Goal: Transaction & Acquisition: Purchase product/service

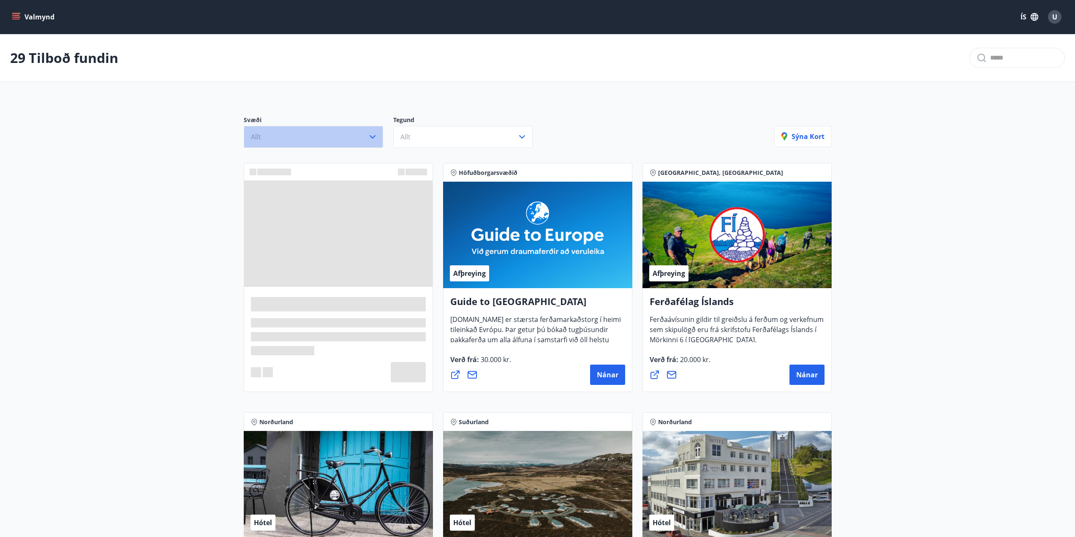
click at [356, 147] on button "Allt" at bounding box center [313, 137] width 139 height 22
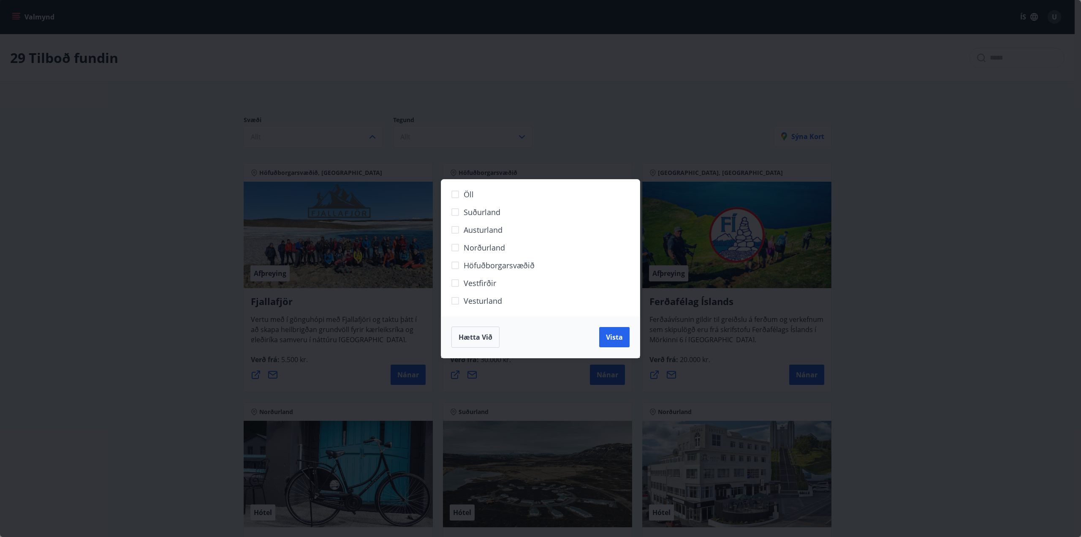
click at [487, 245] on span "Norðurland" at bounding box center [484, 247] width 41 height 11
click at [611, 339] on span "Vista" at bounding box center [614, 336] width 17 height 9
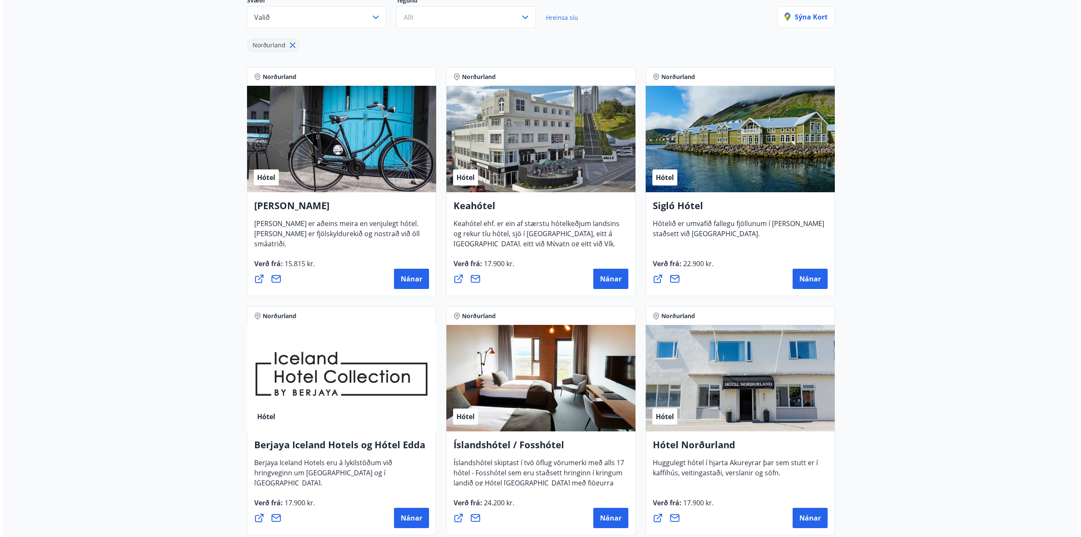
scroll to position [127, 0]
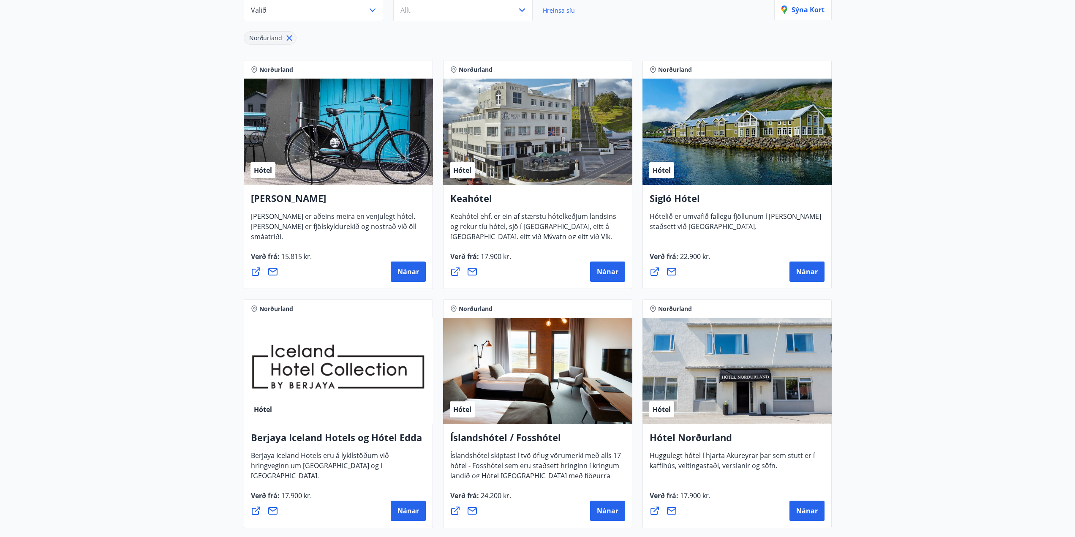
drag, startPoint x: 481, startPoint y: 146, endPoint x: 930, endPoint y: 254, distance: 461.6
click at [957, 257] on main "7 Tilboð fundin Svæði Valið Tegund Allt Hreinsa síu Norðurland [PERSON_NAME] No…" at bounding box center [537, 340] width 1075 height 864
drag, startPoint x: 611, startPoint y: 276, endPoint x: 532, endPoint y: 278, distance: 78.1
click at [532, 278] on div "Nánar" at bounding box center [537, 271] width 175 height 20
click at [610, 276] on span "Nánar" at bounding box center [608, 271] width 22 height 9
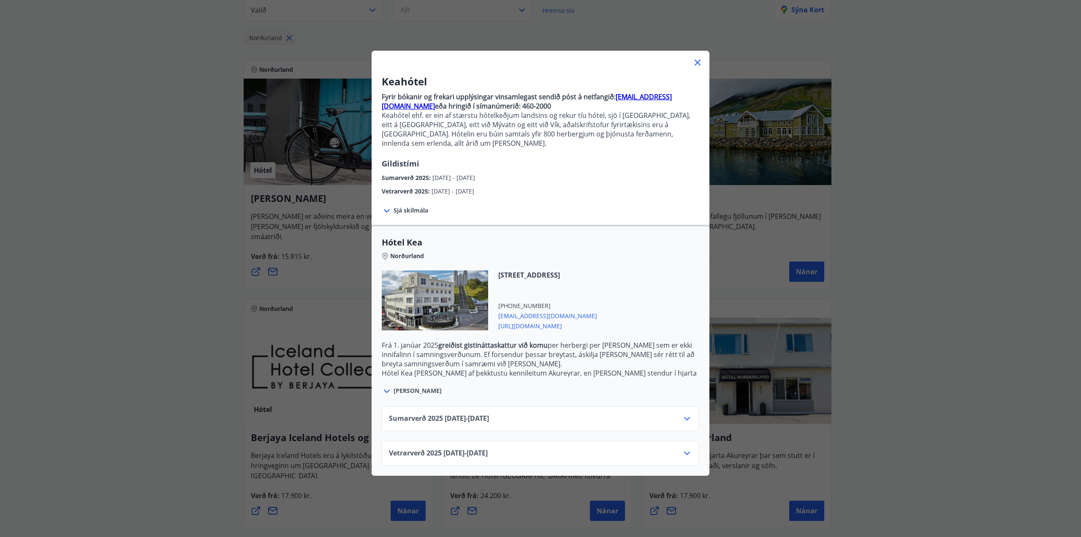
click at [481, 448] on span "Vetrarverð [PHONE_NUMBER][DATE] - [DATE]" at bounding box center [438, 453] width 99 height 10
click at [683, 448] on icon at bounding box center [687, 453] width 10 height 10
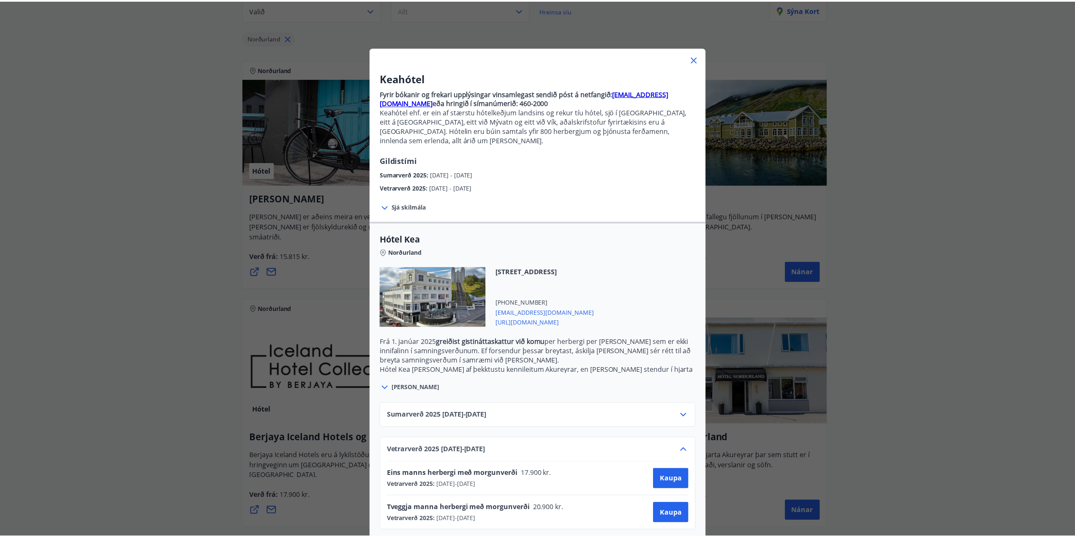
scroll to position [4, 0]
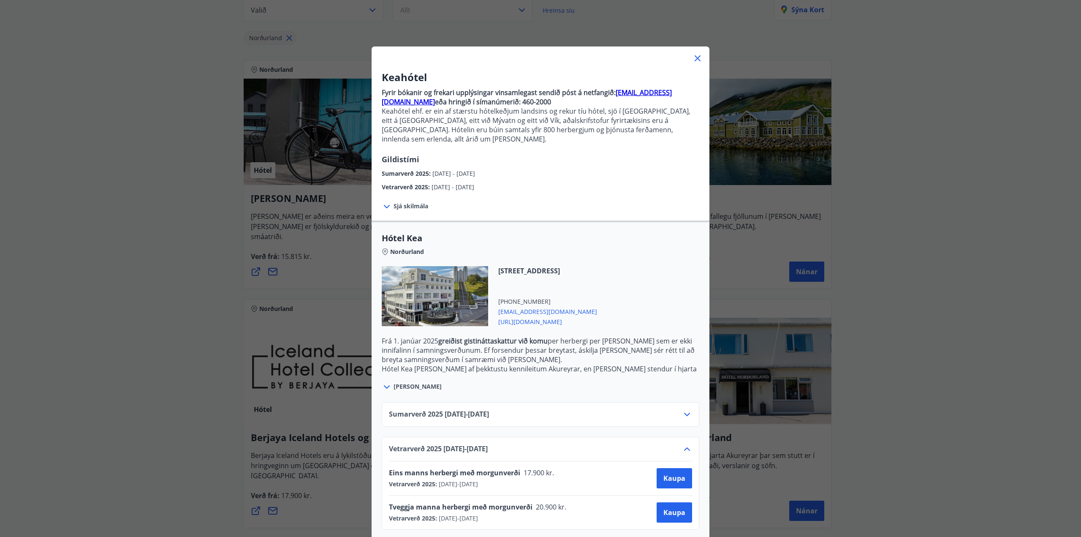
click at [697, 60] on icon at bounding box center [697, 58] width 10 height 10
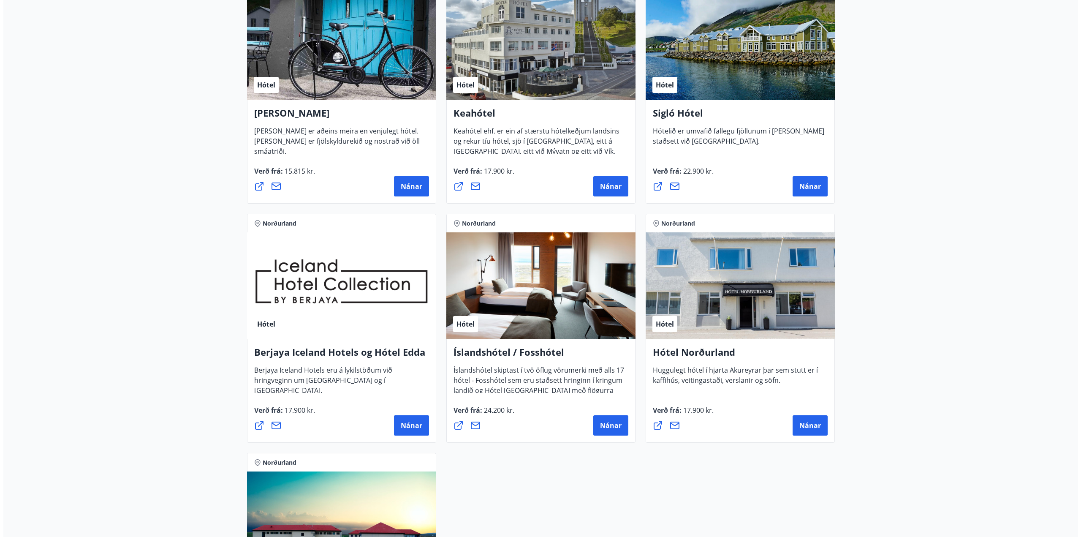
scroll to position [211, 0]
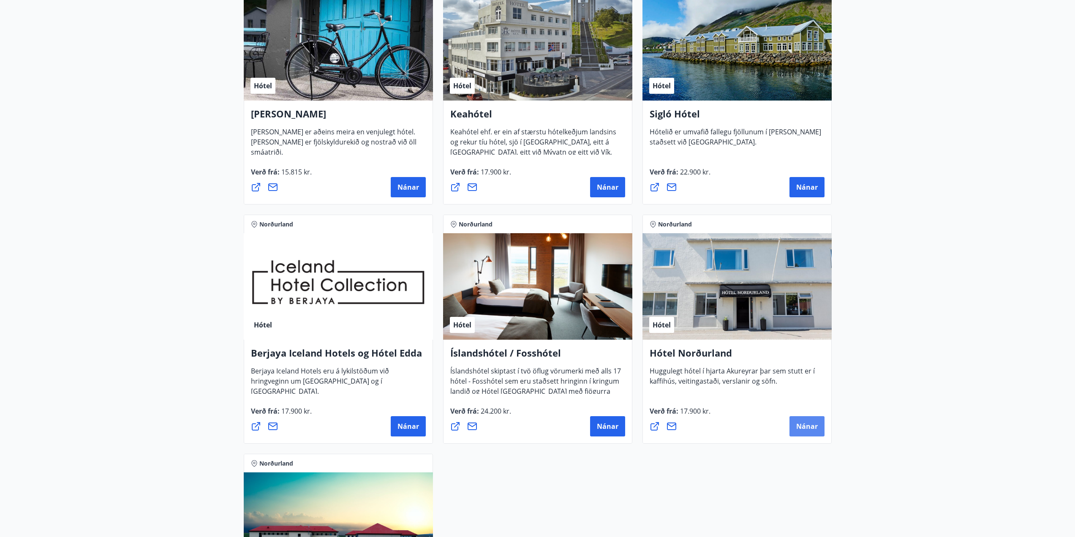
click at [820, 428] on button "Nánar" at bounding box center [806, 426] width 35 height 20
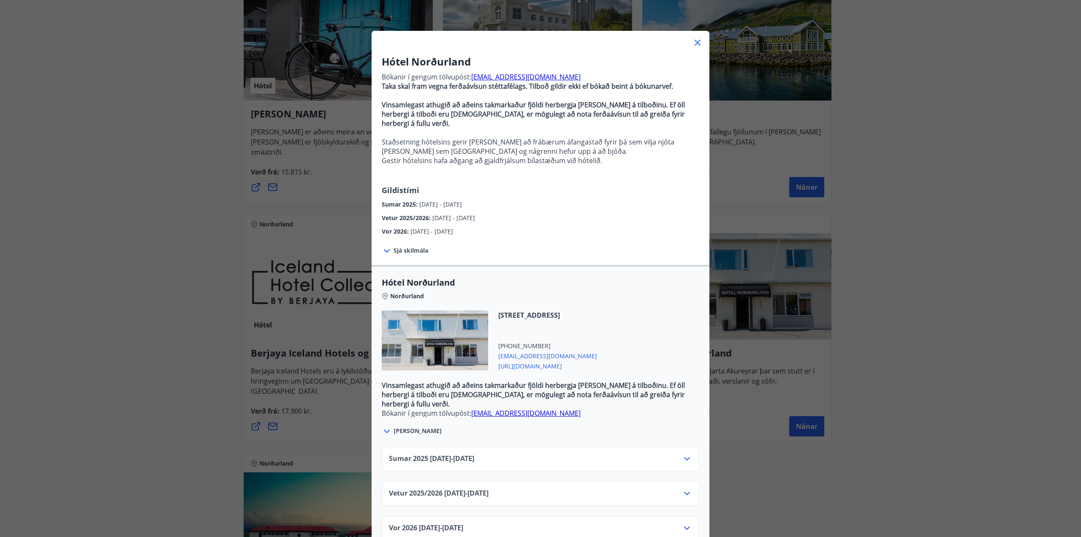
scroll to position [30, 0]
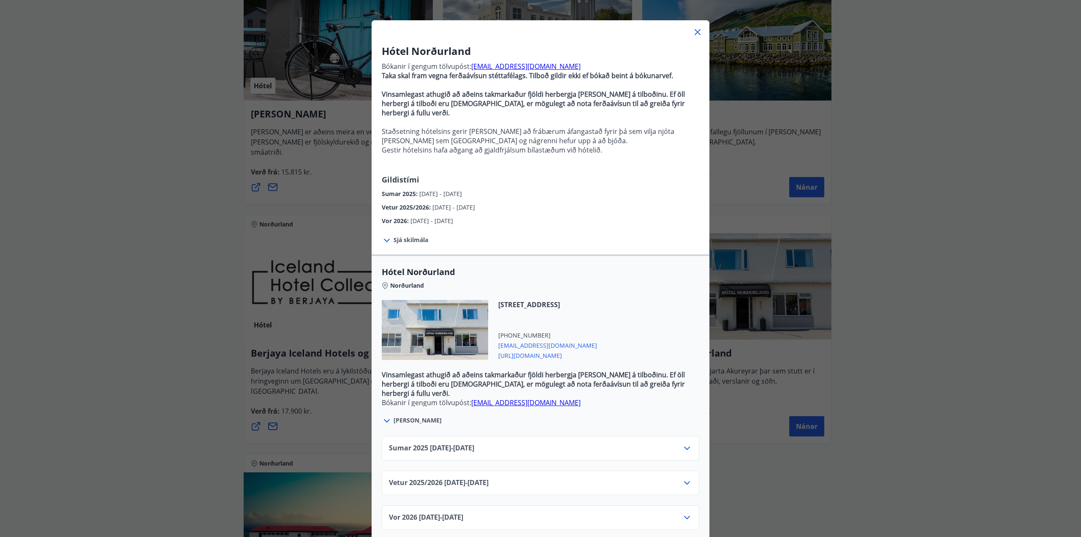
drag, startPoint x: 453, startPoint y: 470, endPoint x: 604, endPoint y: 481, distance: 150.7
click at [457, 478] on span "Vetur 2025/[PHONE_NUMBER][DATE] - [DATE]" at bounding box center [439, 483] width 100 height 10
click at [687, 481] on icon at bounding box center [687, 482] width 6 height 3
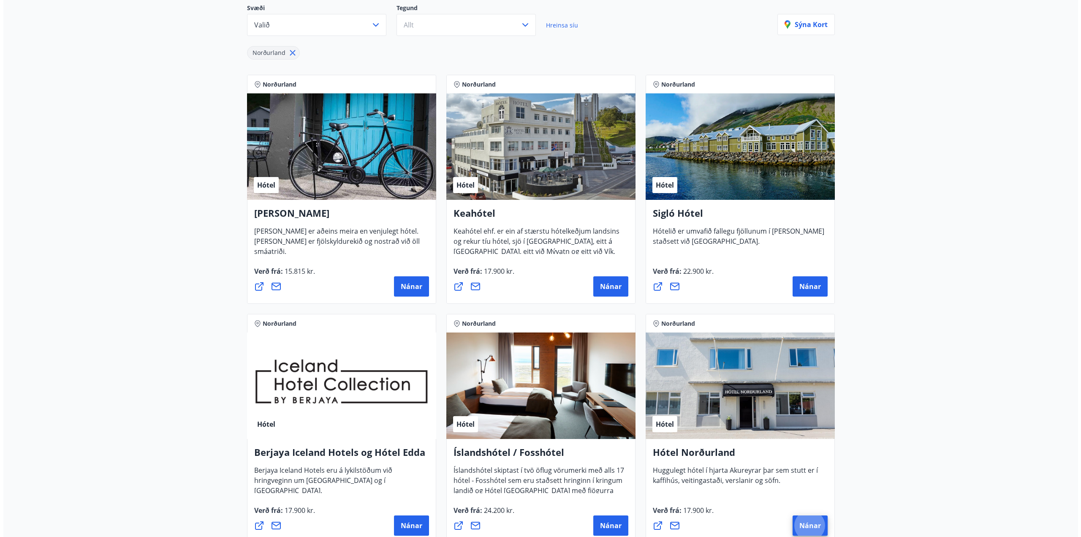
scroll to position [127, 0]
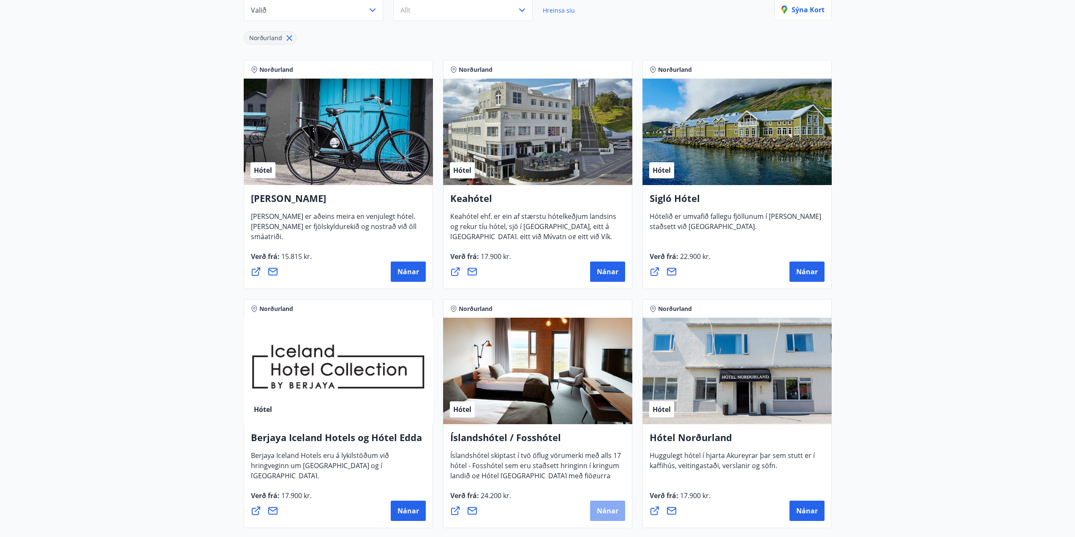
click at [604, 509] on span "Nánar" at bounding box center [608, 510] width 22 height 9
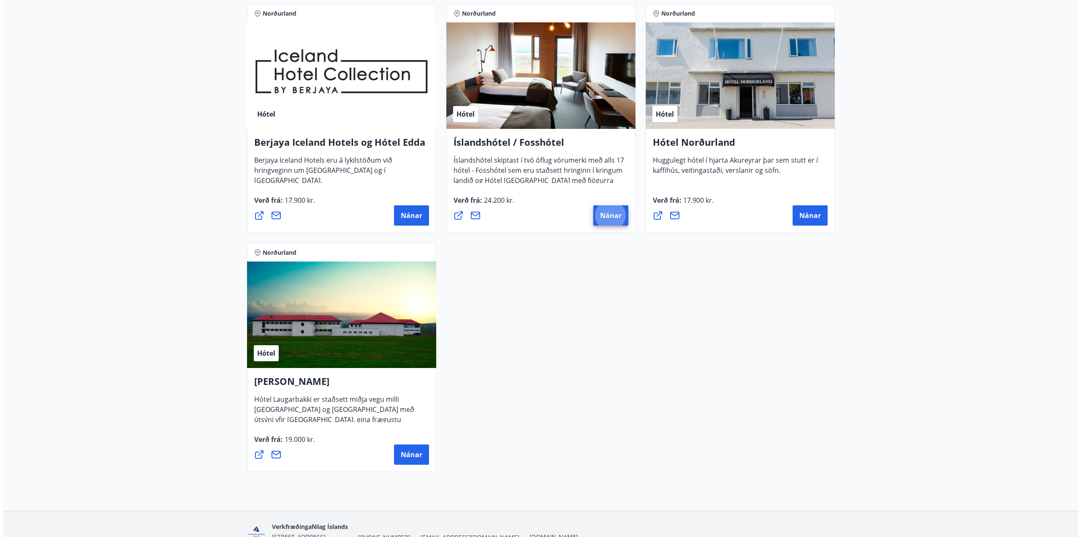
scroll to position [422, 0]
click at [328, 209] on div "Nánar" at bounding box center [338, 215] width 175 height 20
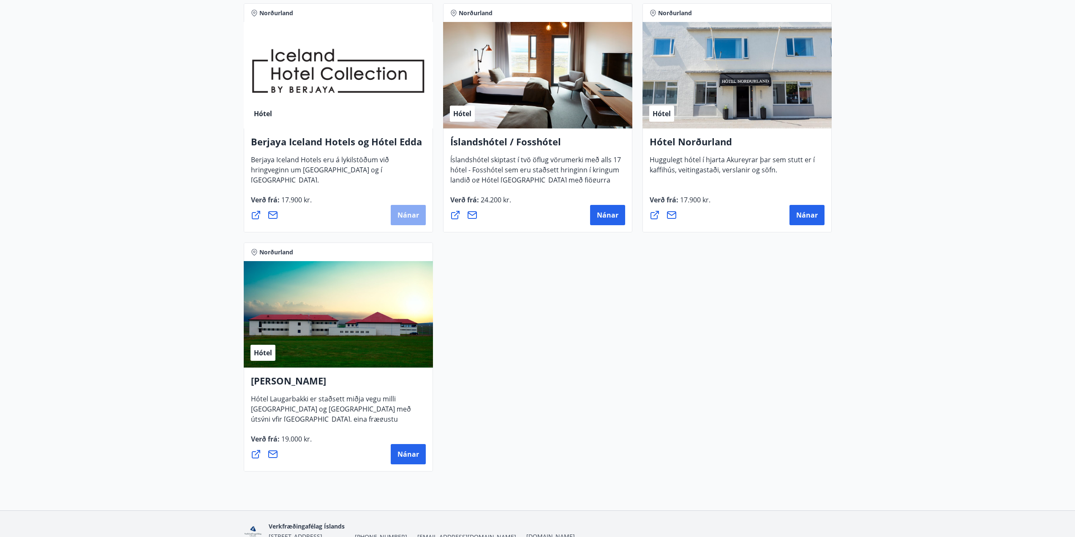
click at [406, 214] on span "Nánar" at bounding box center [408, 214] width 22 height 9
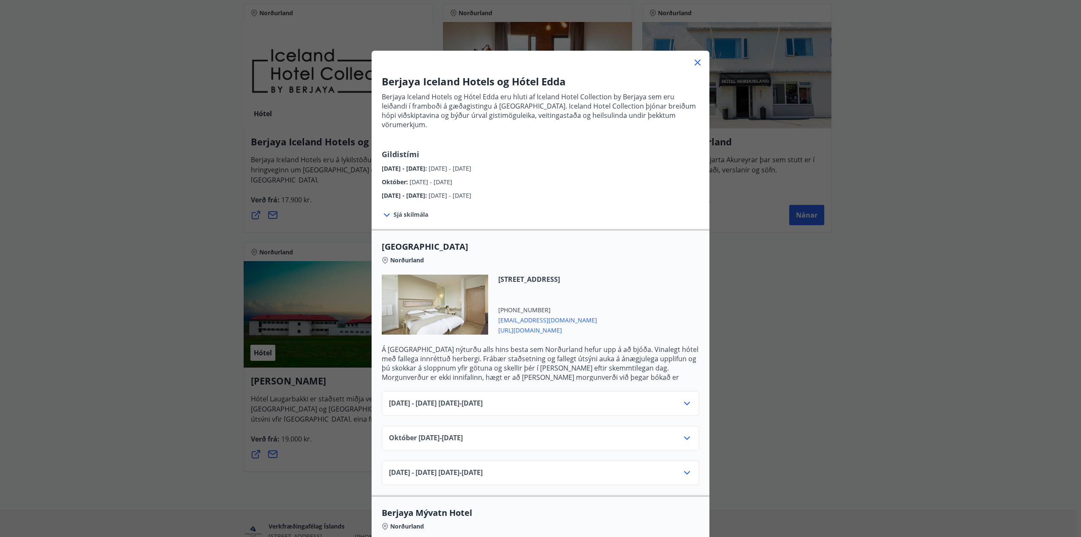
click at [687, 433] on icon at bounding box center [687, 438] width 10 height 10
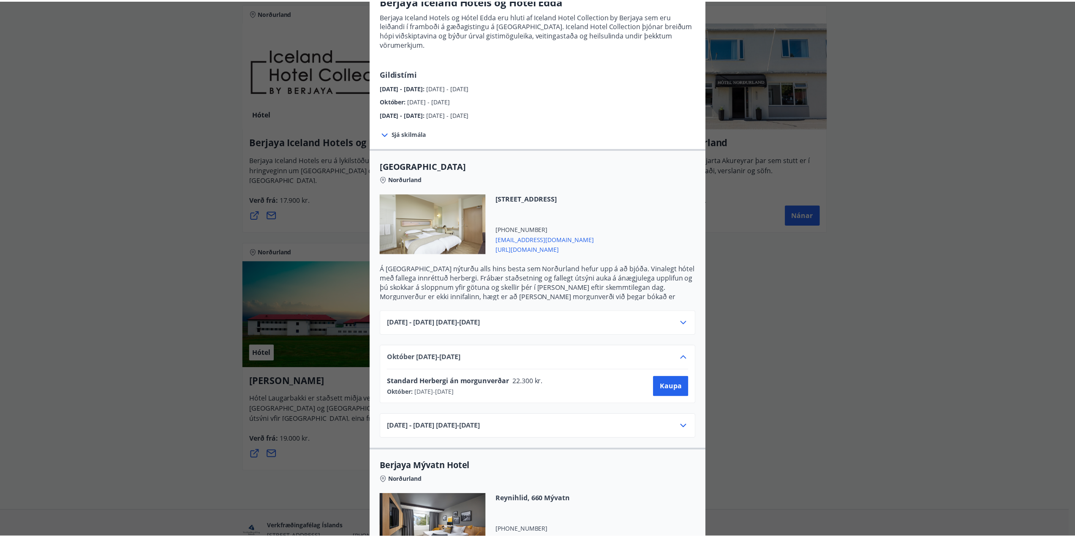
scroll to position [84, 0]
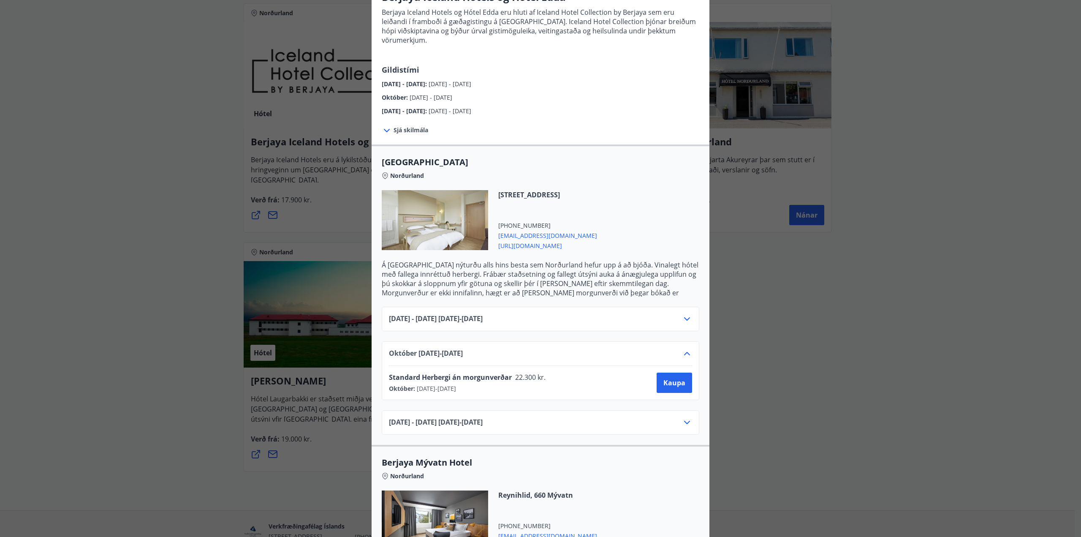
click at [683, 417] on icon at bounding box center [687, 422] width 10 height 10
click at [685, 317] on icon at bounding box center [687, 318] width 6 height 3
click at [684, 383] on icon at bounding box center [687, 388] width 10 height 10
click at [684, 417] on icon at bounding box center [687, 422] width 10 height 10
click at [684, 383] on icon at bounding box center [687, 388] width 10 height 10
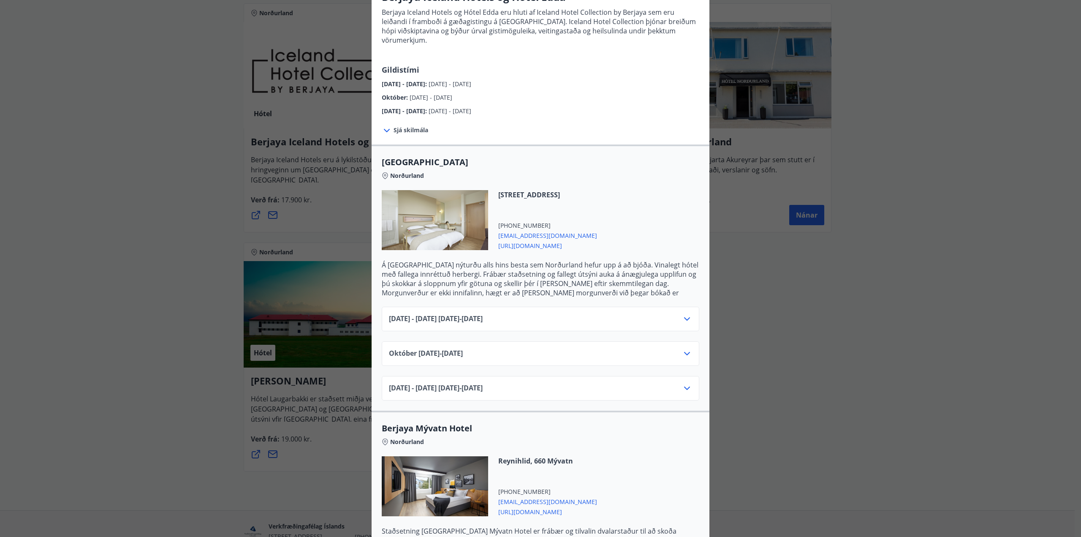
click at [684, 348] on icon at bounding box center [687, 353] width 10 height 10
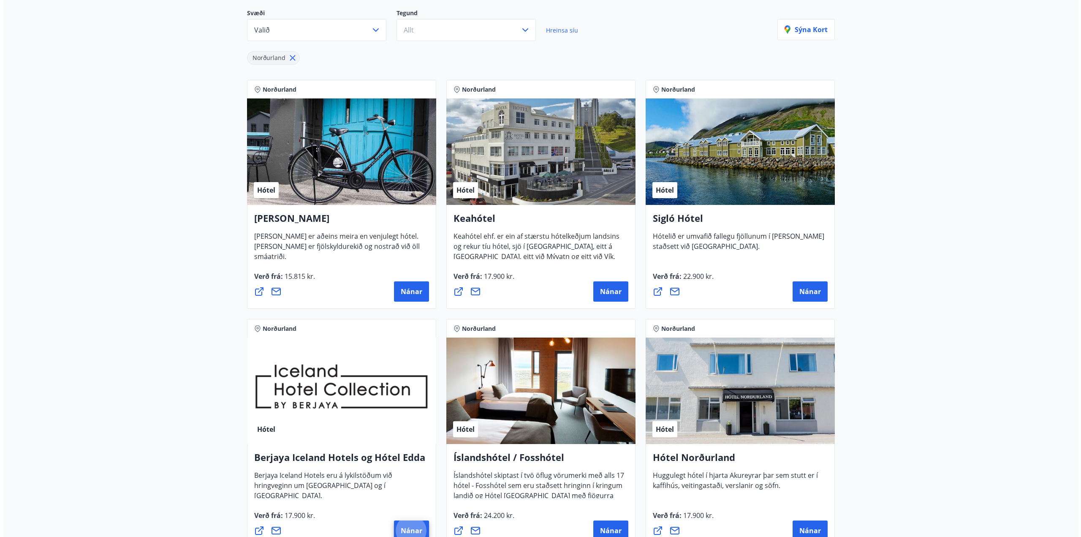
scroll to position [0, 0]
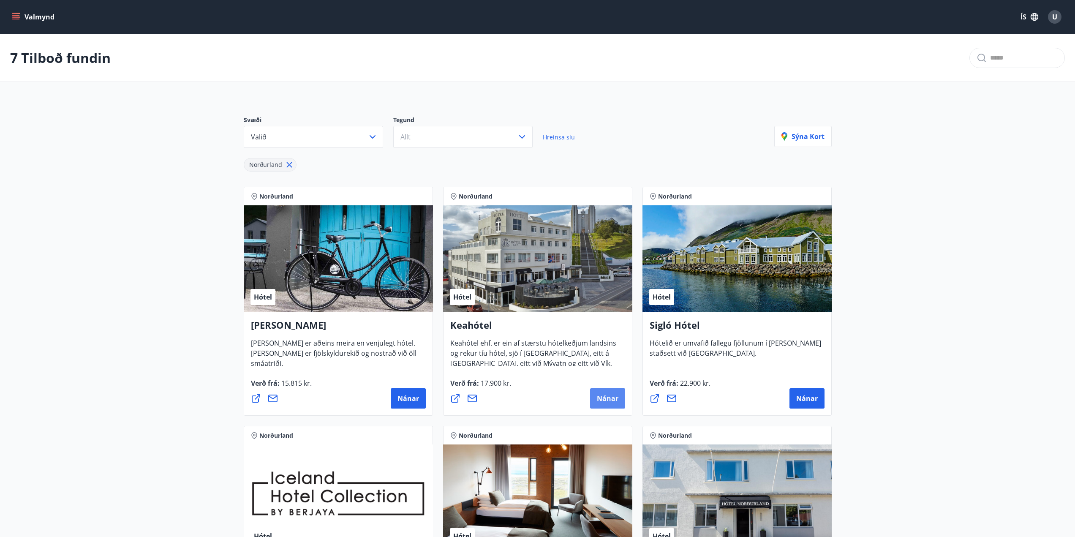
click at [613, 397] on span "Nánar" at bounding box center [608, 398] width 22 height 9
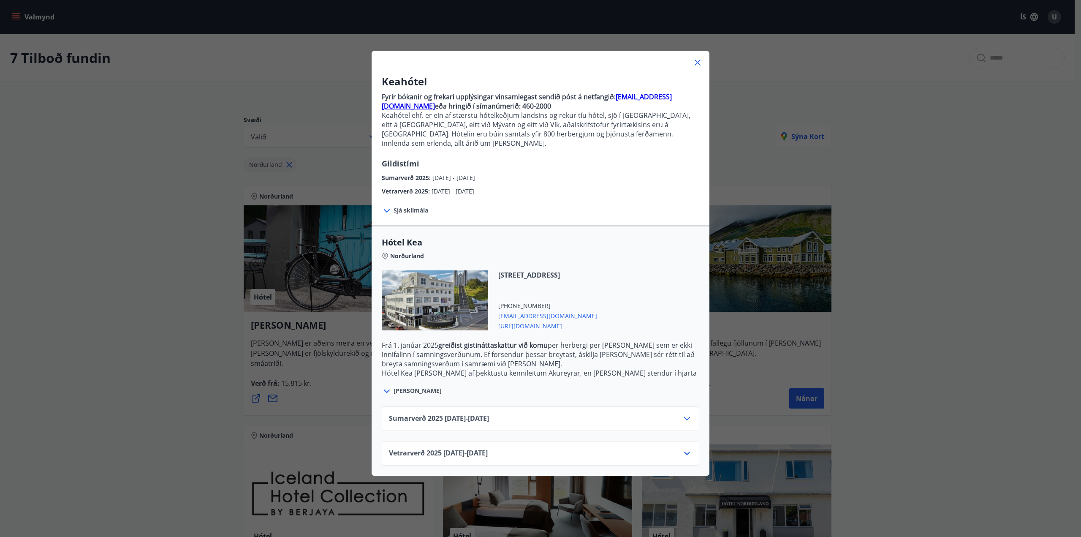
click at [529, 448] on div "Vetrarverð [PHONE_NUMBER][DATE] - [DATE]" at bounding box center [540, 456] width 303 height 17
click at [685, 448] on icon at bounding box center [687, 453] width 10 height 10
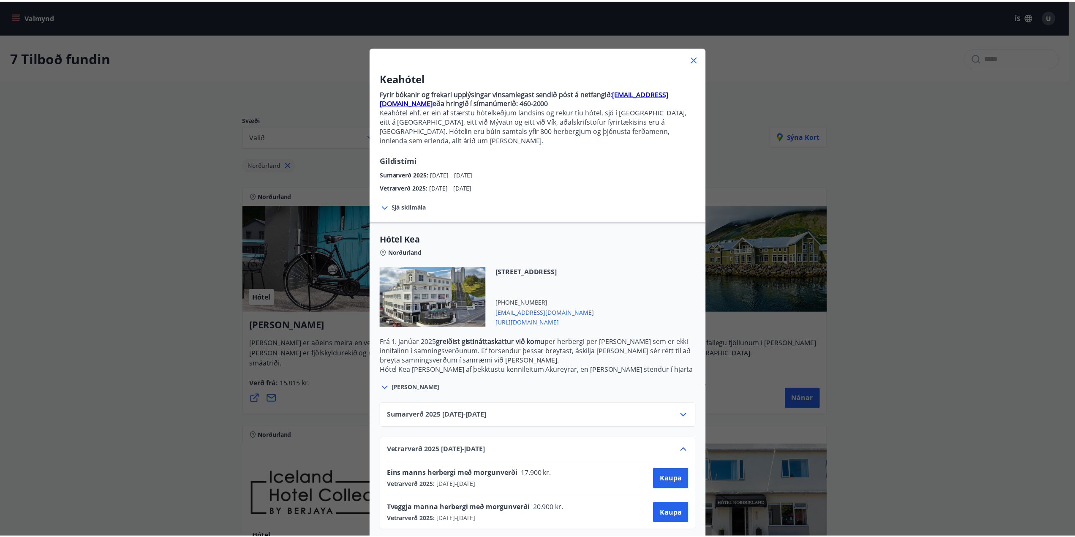
scroll to position [4, 0]
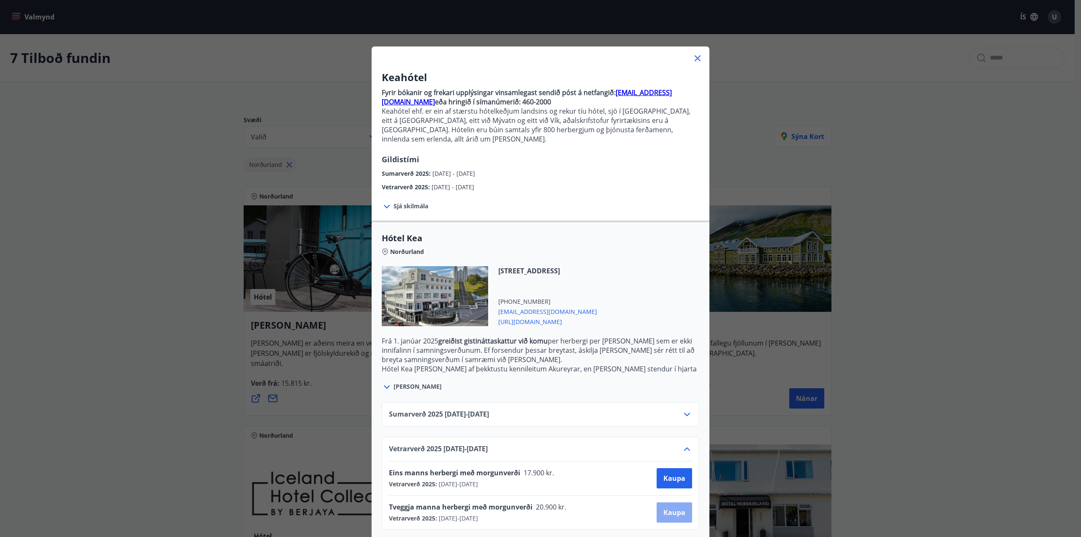
click at [668, 507] on span "Kaupa" at bounding box center [674, 511] width 22 height 9
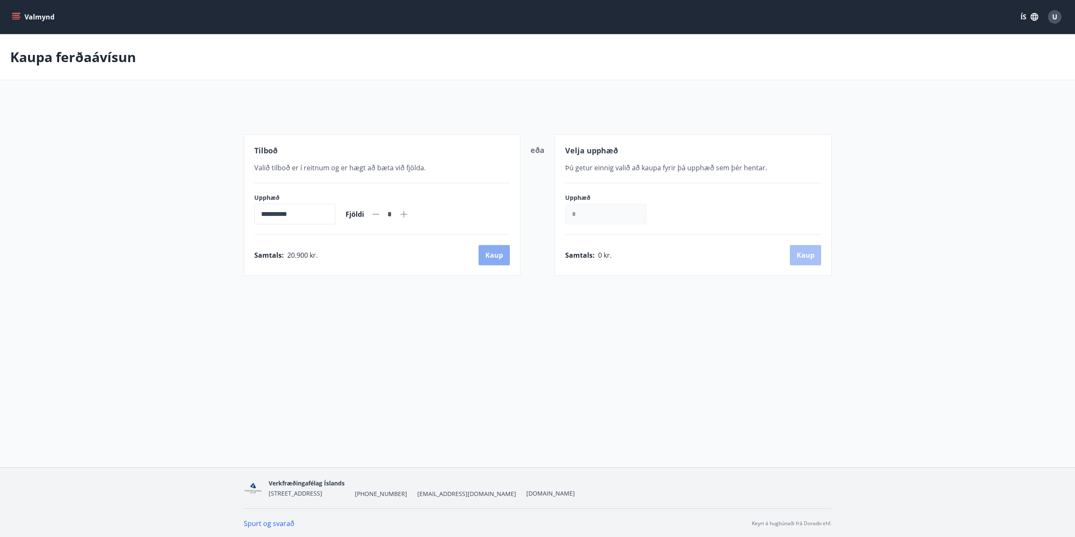
click at [494, 246] on button "Kaup" at bounding box center [493, 255] width 31 height 20
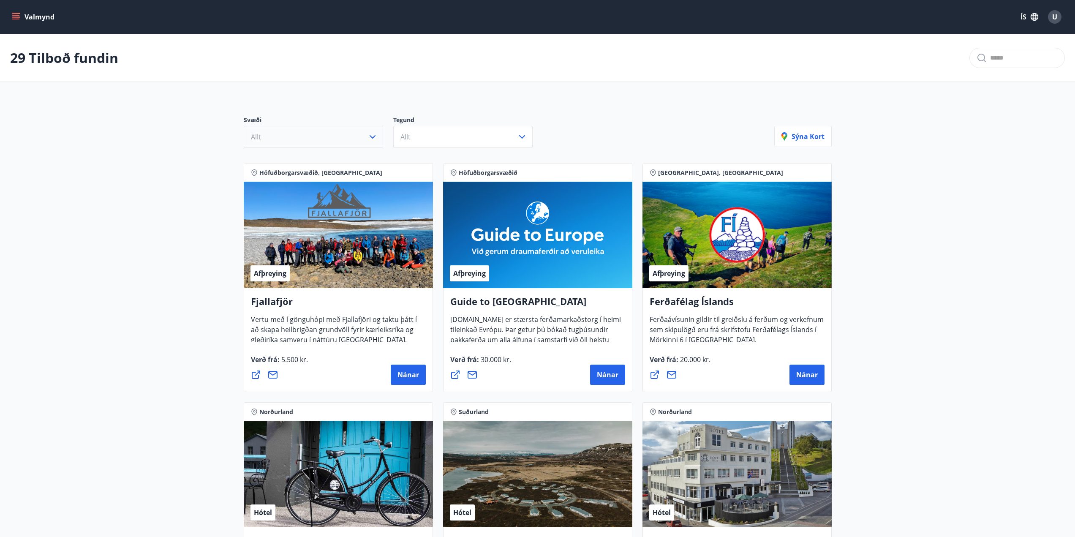
click at [331, 133] on button "Allt" at bounding box center [313, 137] width 139 height 22
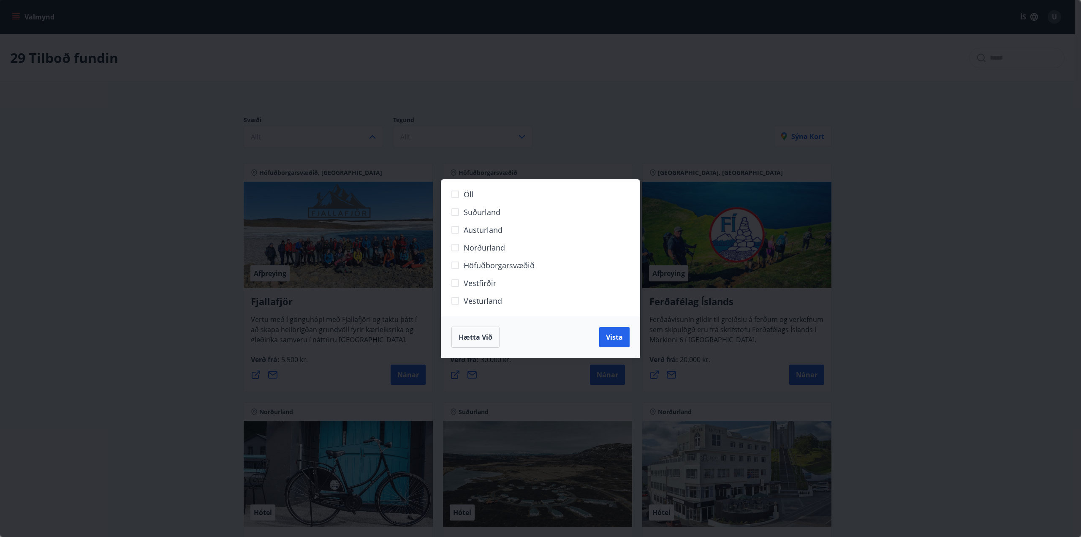
click at [463, 238] on label "Austurland" at bounding box center [535, 233] width 177 height 18
click at [624, 347] on button "Vista" at bounding box center [614, 337] width 30 height 20
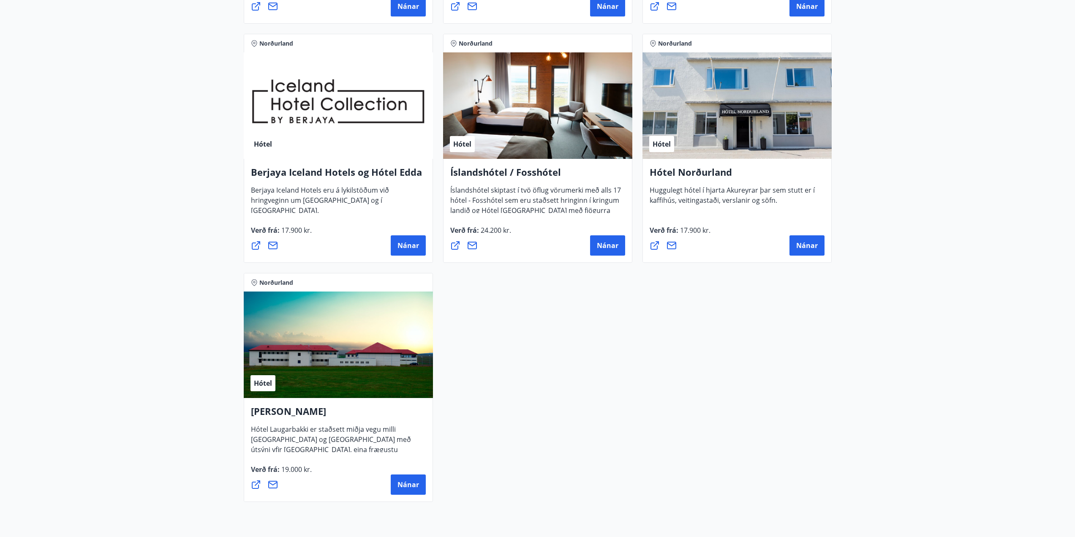
scroll to position [394, 0]
